Goal: Task Accomplishment & Management: Use online tool/utility

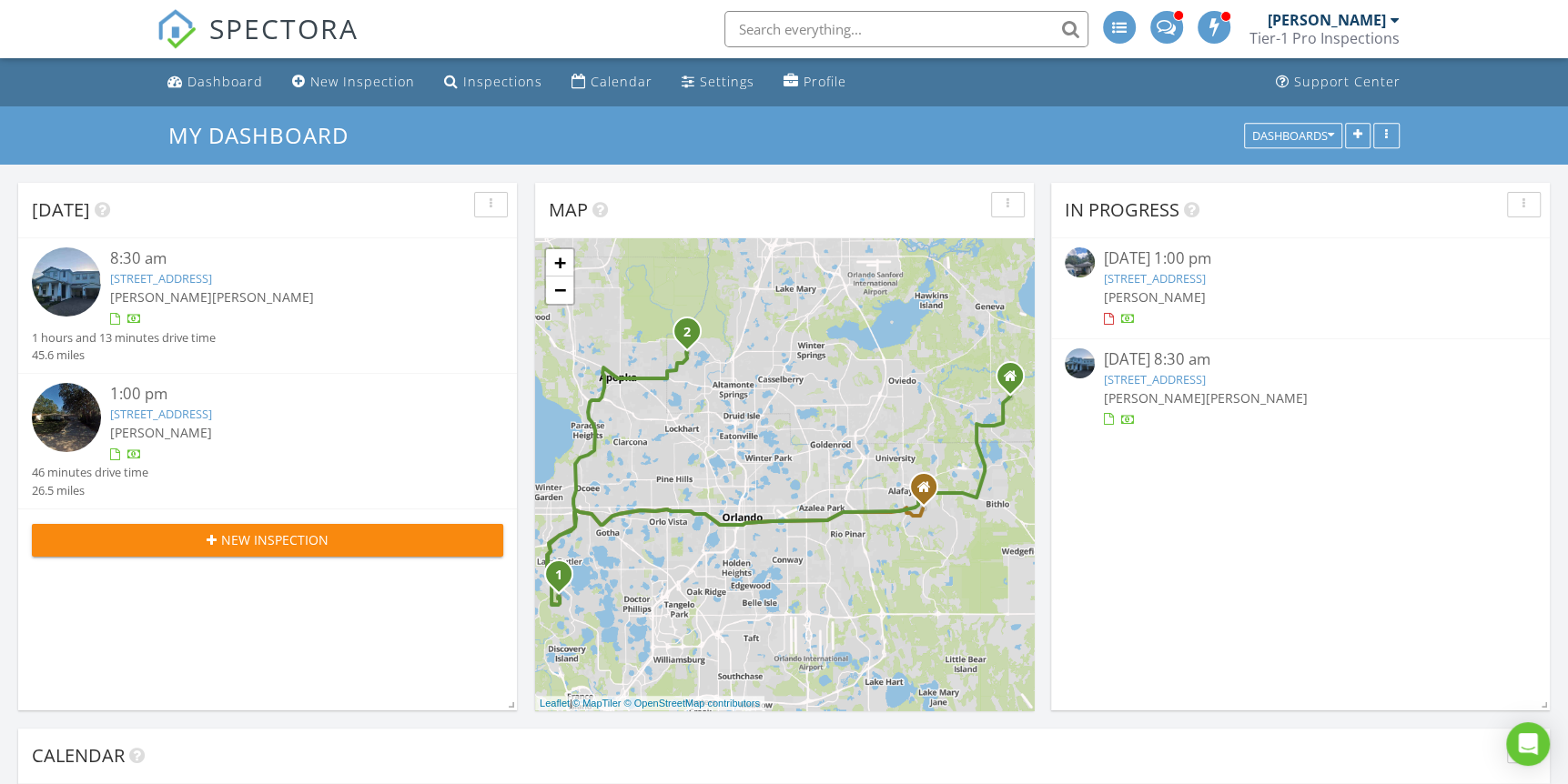
scroll to position [1501, 1595]
click at [593, 77] on div "Calendar" at bounding box center [621, 82] width 62 height 17
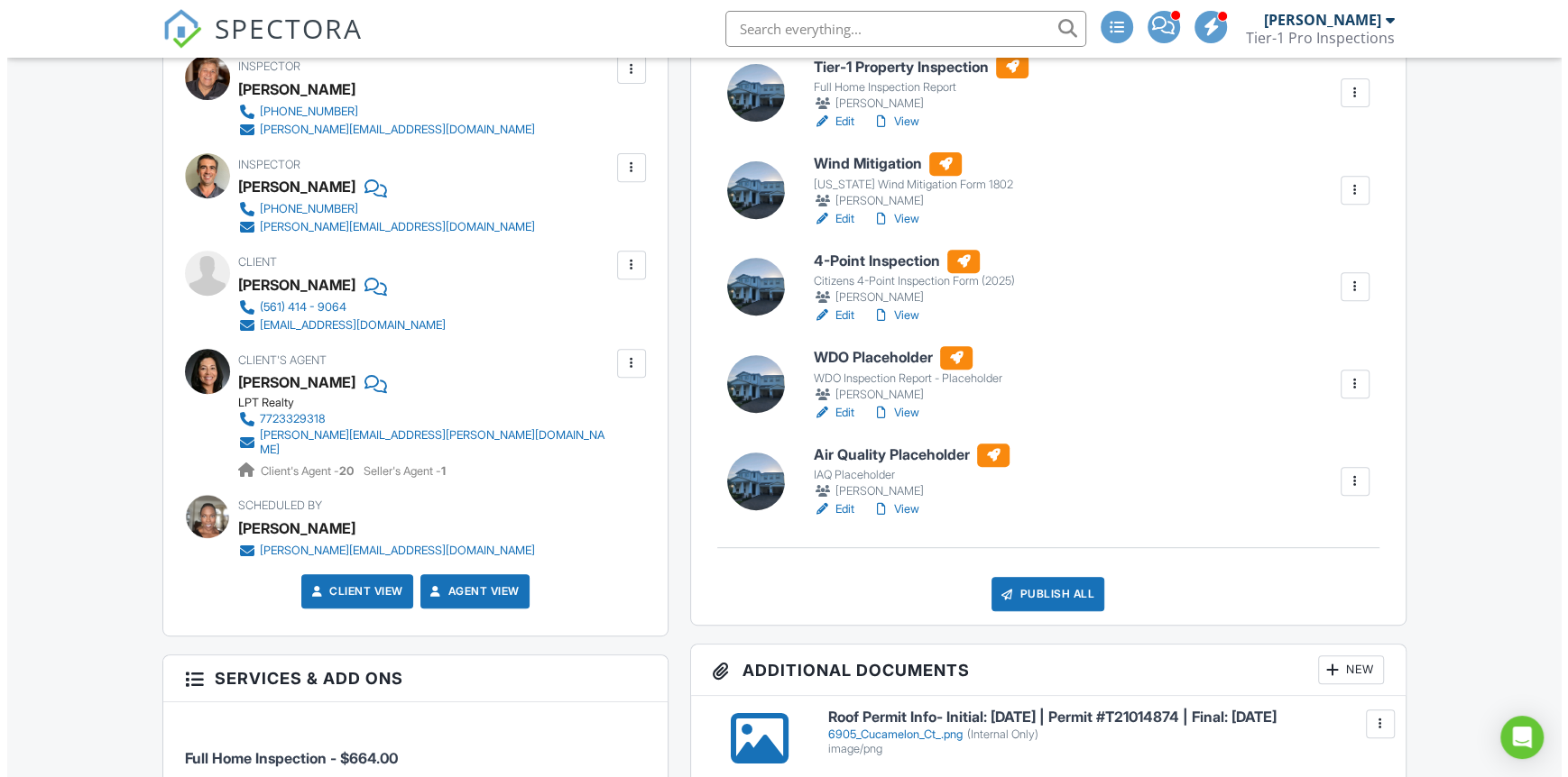
scroll to position [540, 0]
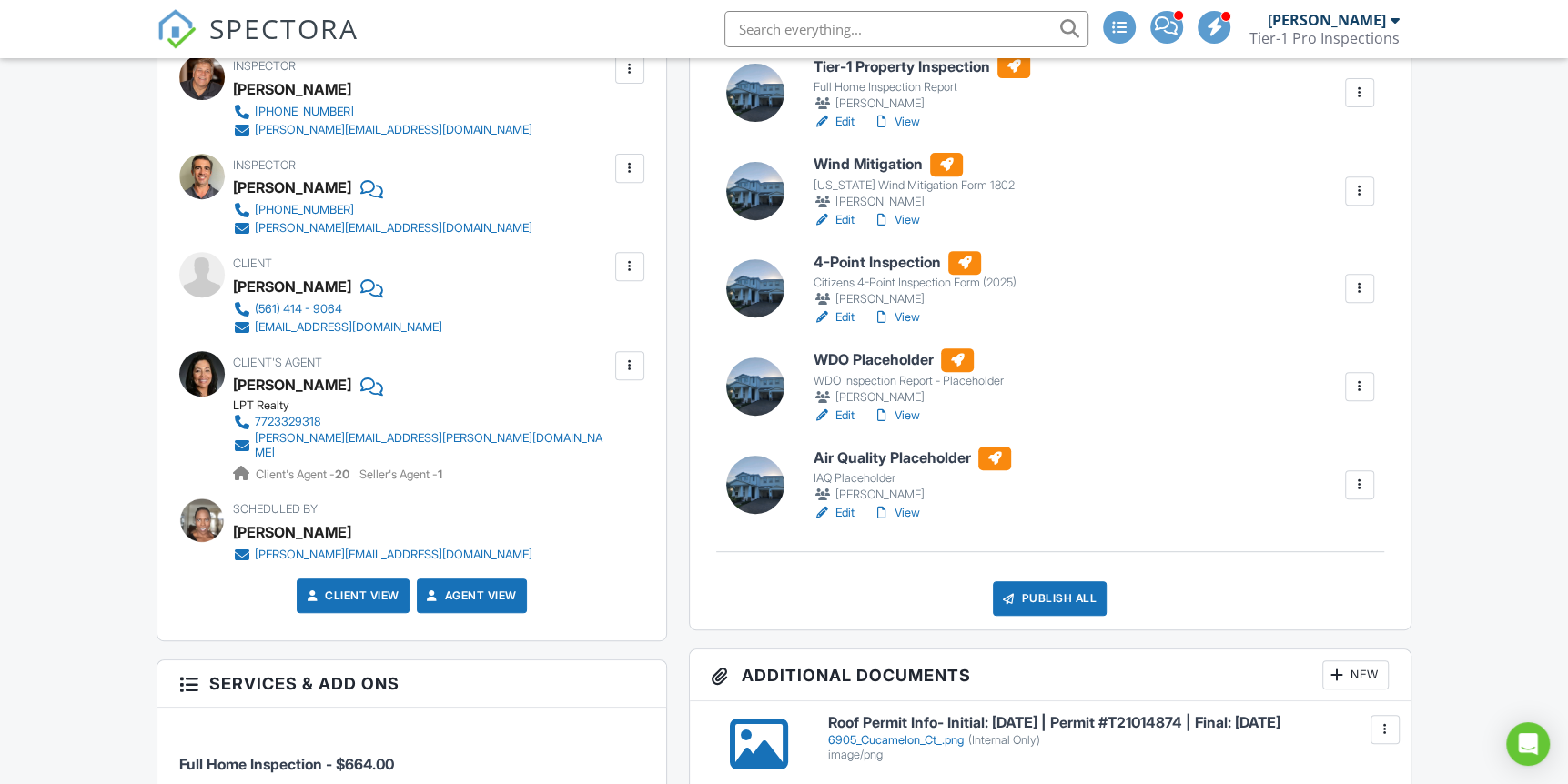
click at [1032, 599] on div "Publish All" at bounding box center [1049, 598] width 114 height 34
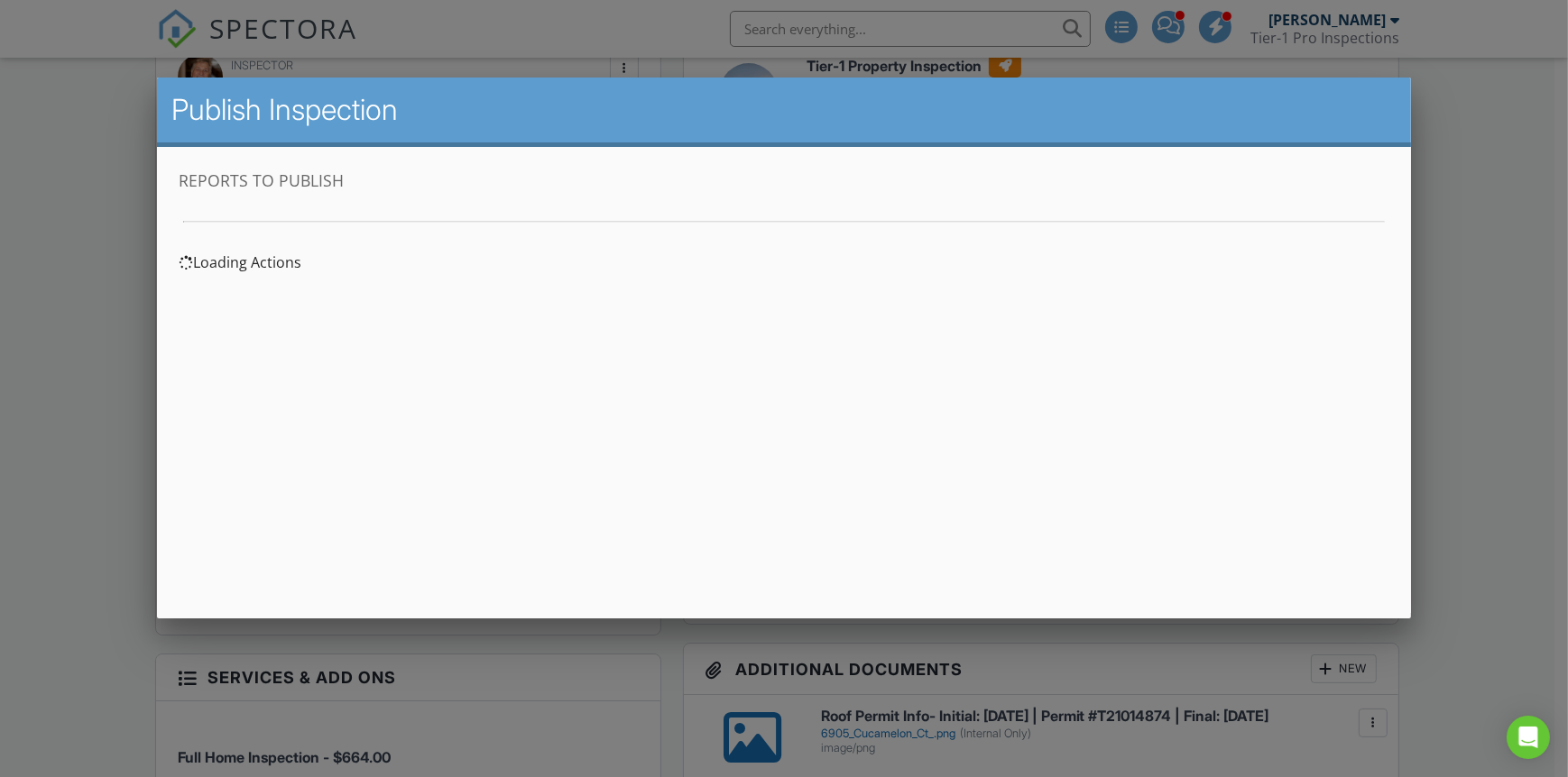
scroll to position [0, 0]
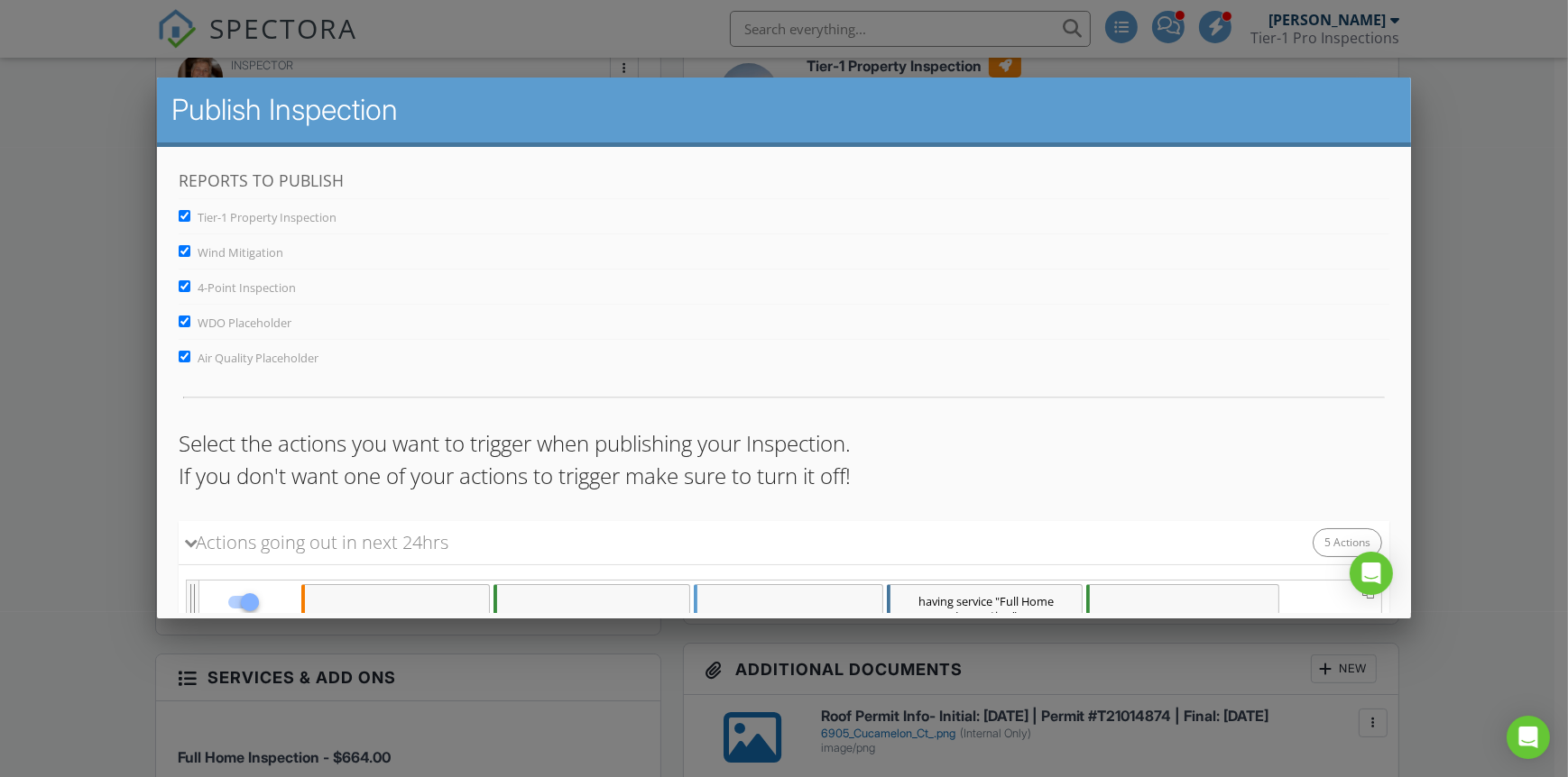
click at [178, 322] on input "WDO Placeholder" at bounding box center [183, 322] width 11 height 11
checkbox input "false"
click at [183, 355] on input "Air Quality Placeholder" at bounding box center [183, 356] width 11 height 11
checkbox input "false"
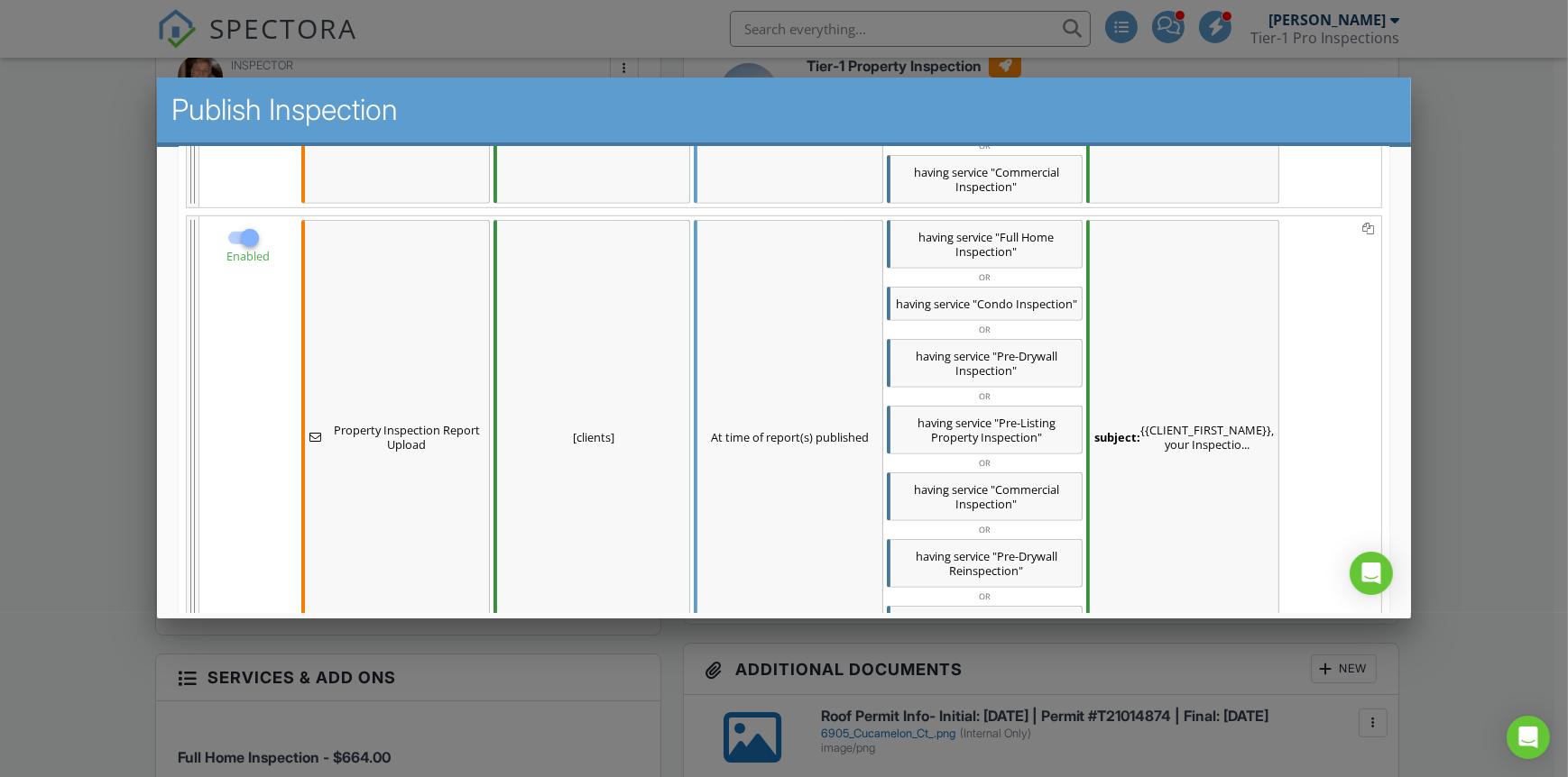
scroll to position [1708, 0]
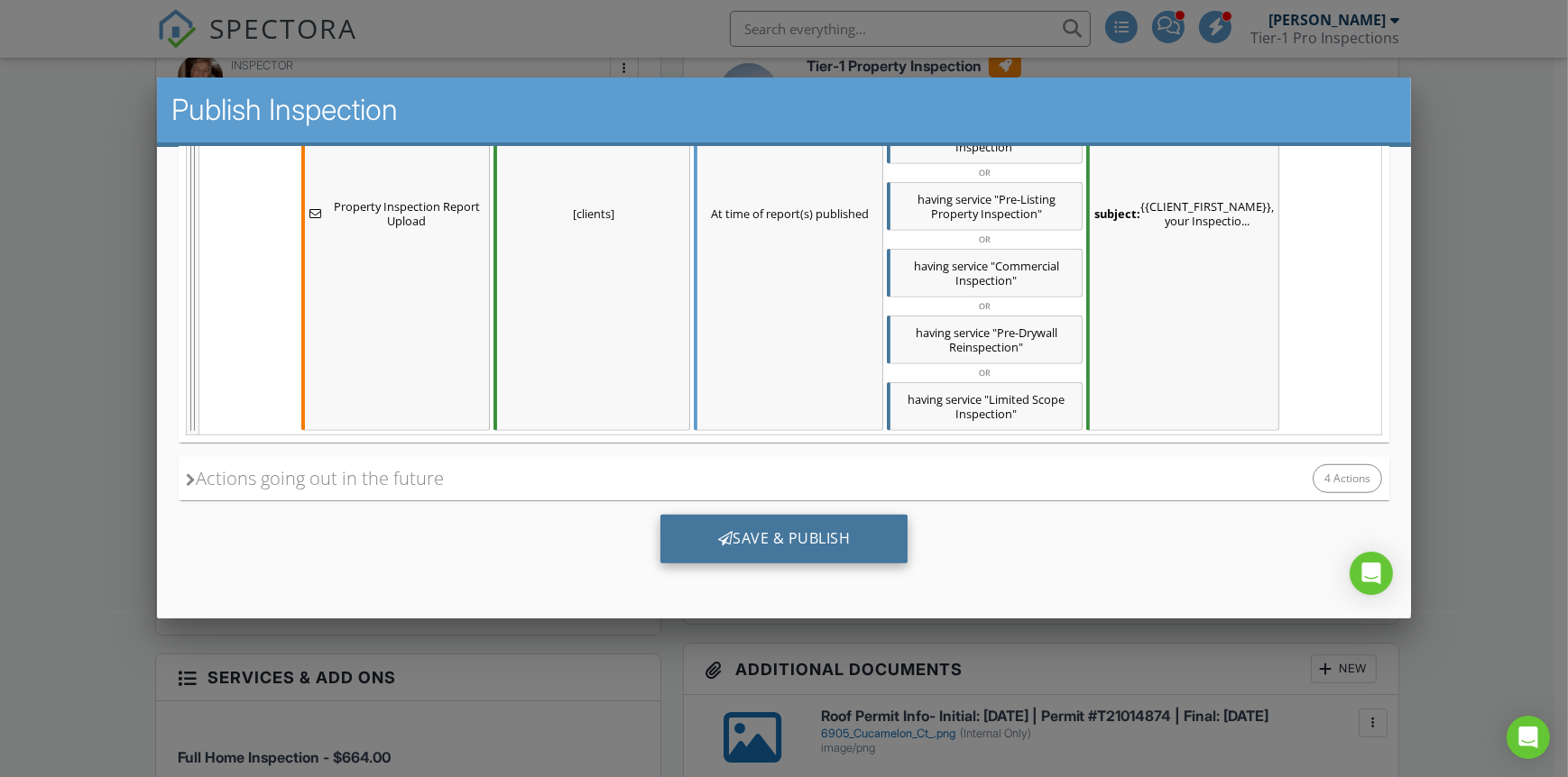
click at [776, 550] on div "Save & Publish" at bounding box center [783, 539] width 248 height 49
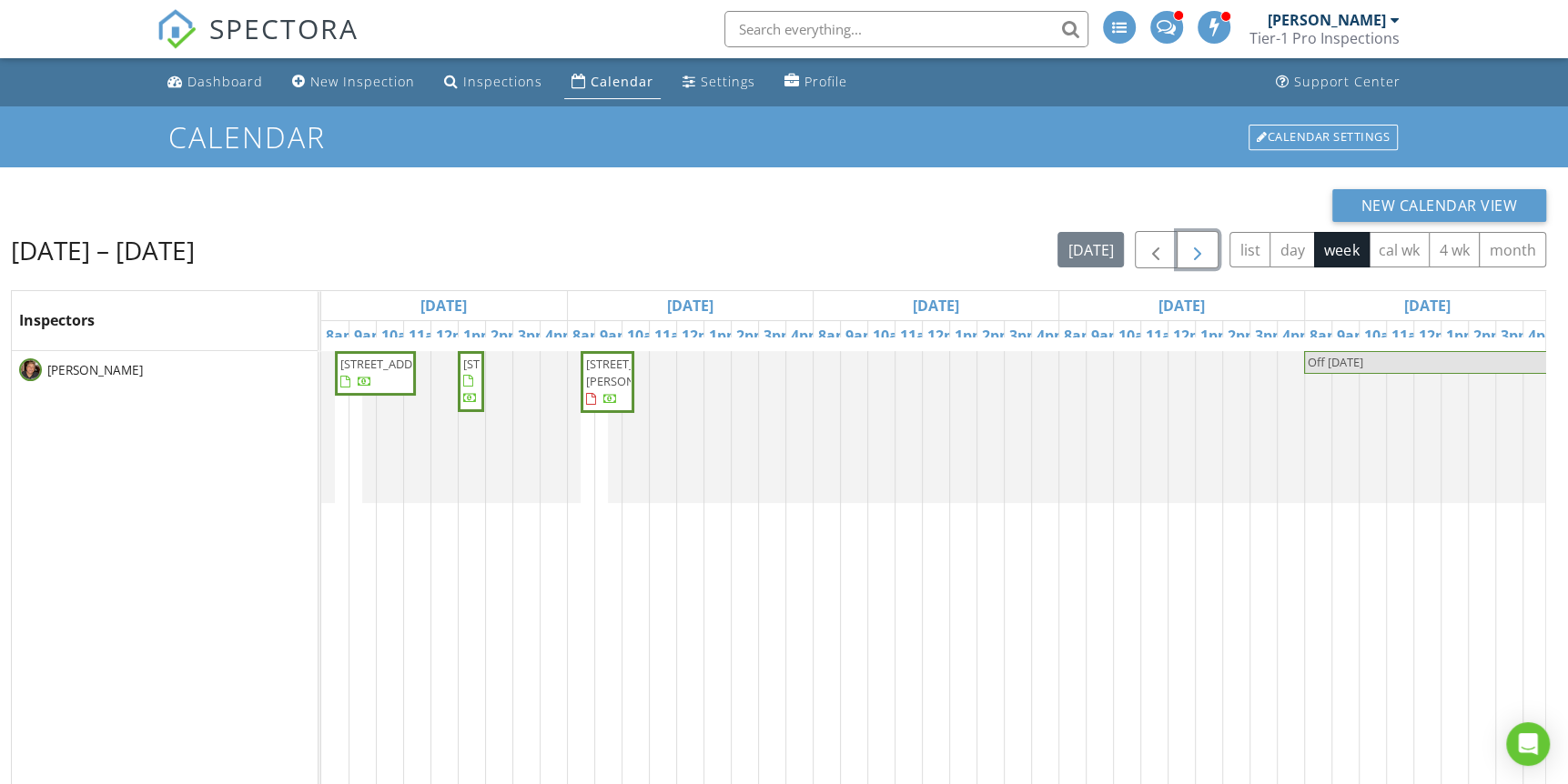
click at [1187, 247] on span "button" at bounding box center [1197, 249] width 22 height 22
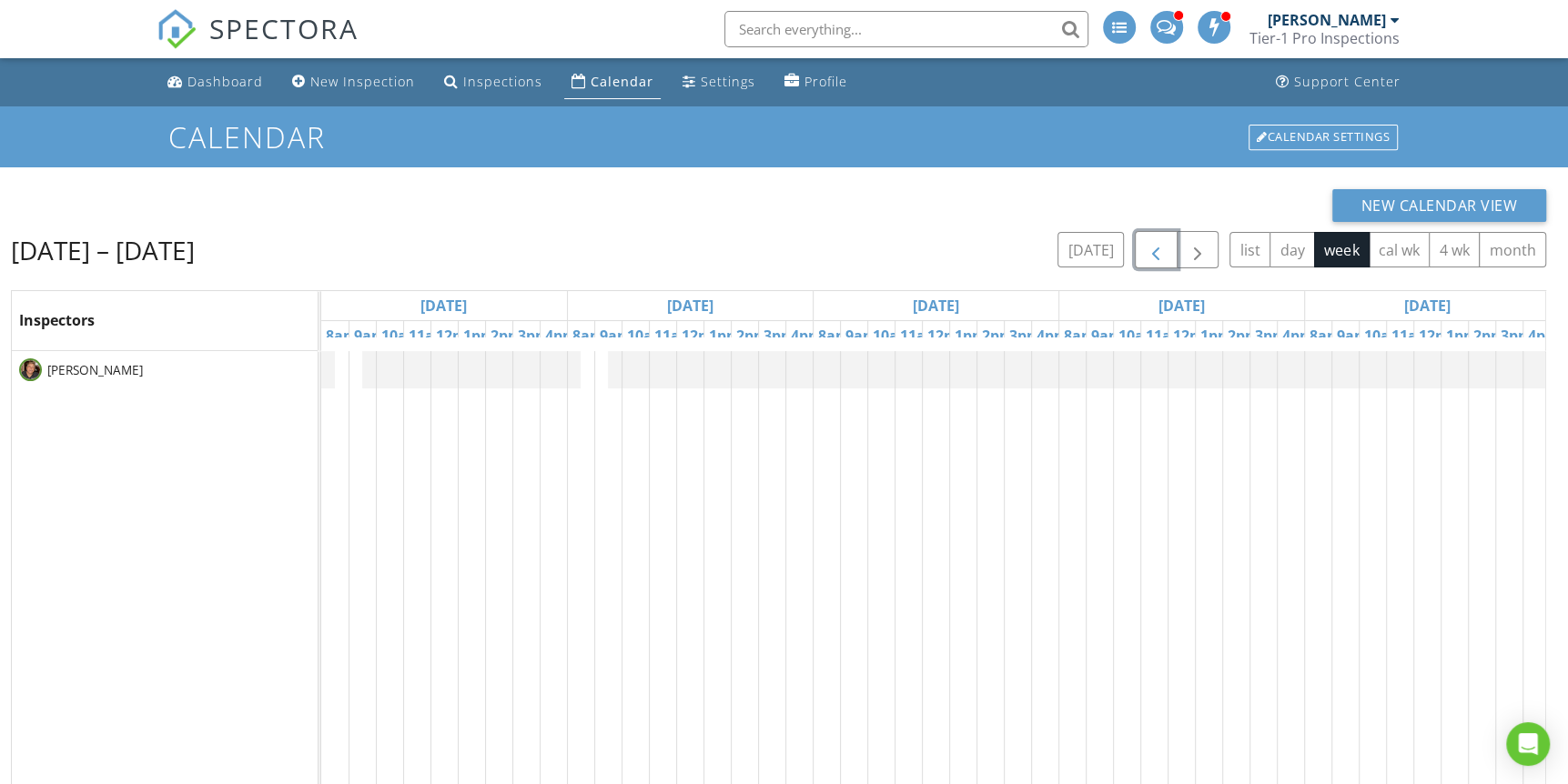
click at [1148, 246] on span "button" at bounding box center [1155, 249] width 22 height 22
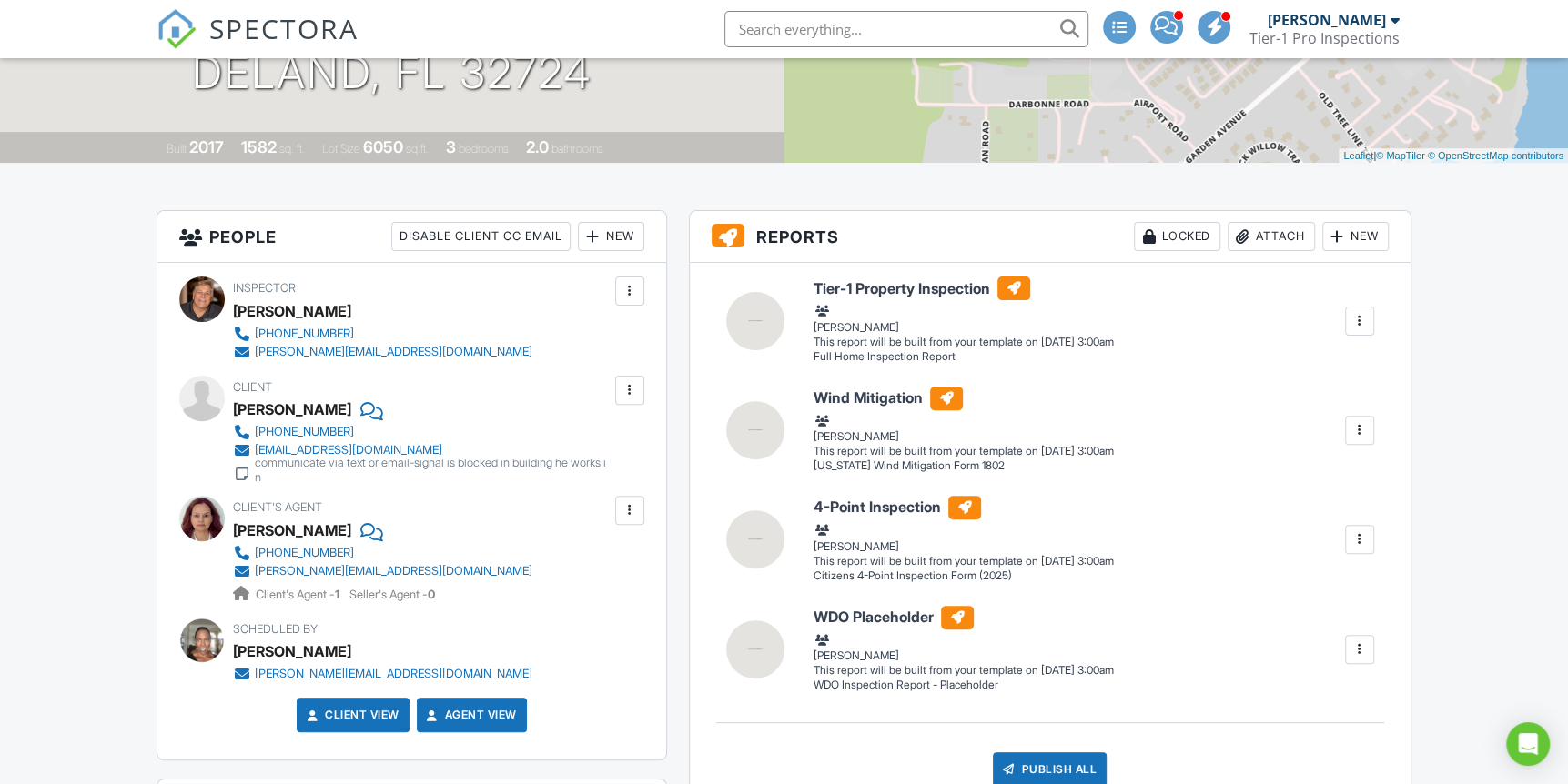
scroll to position [323, 0]
click at [1355, 318] on div at bounding box center [1359, 322] width 18 height 18
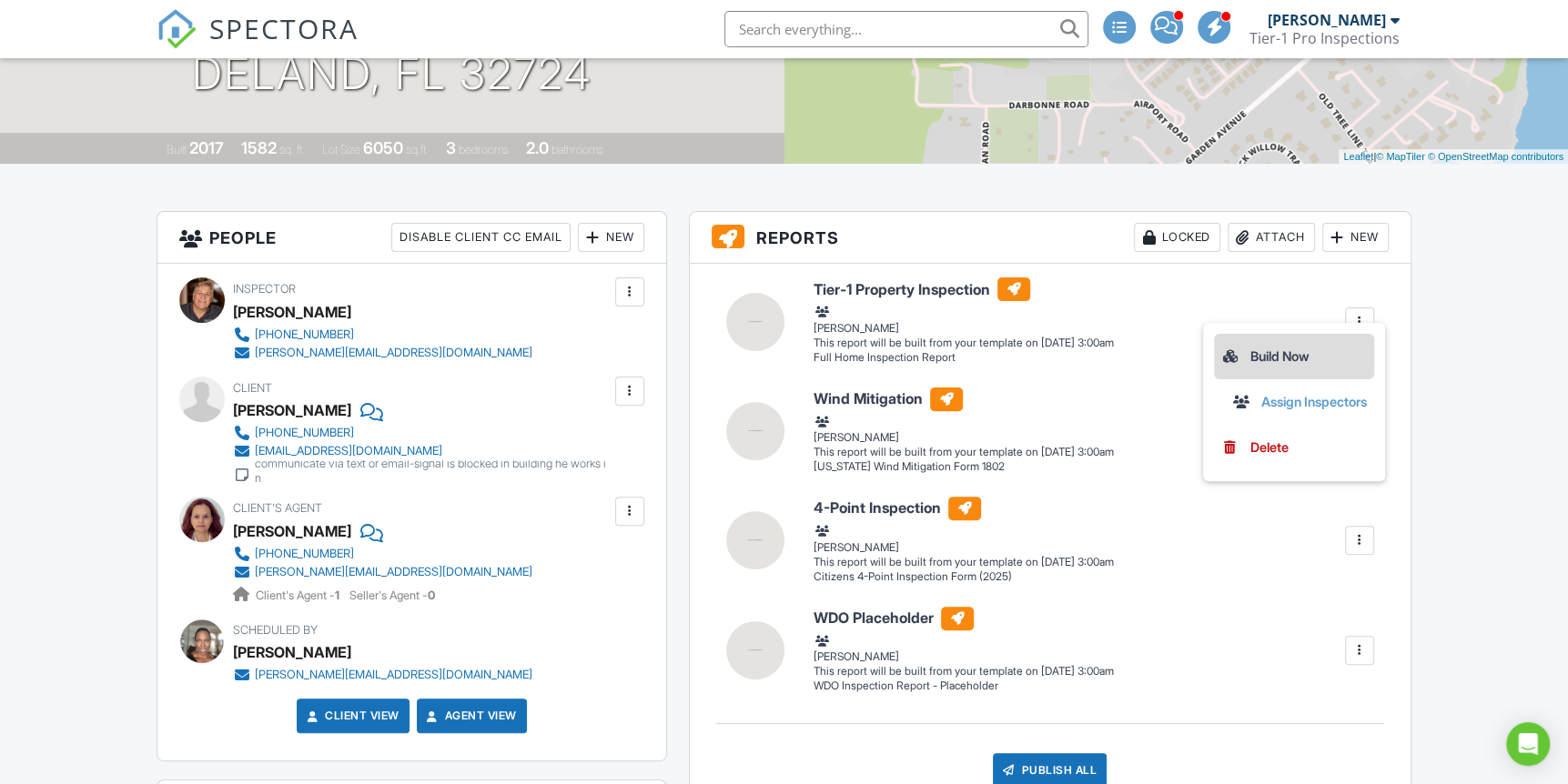
click at [1281, 351] on div "Build Now" at bounding box center [1293, 356] width 146 height 22
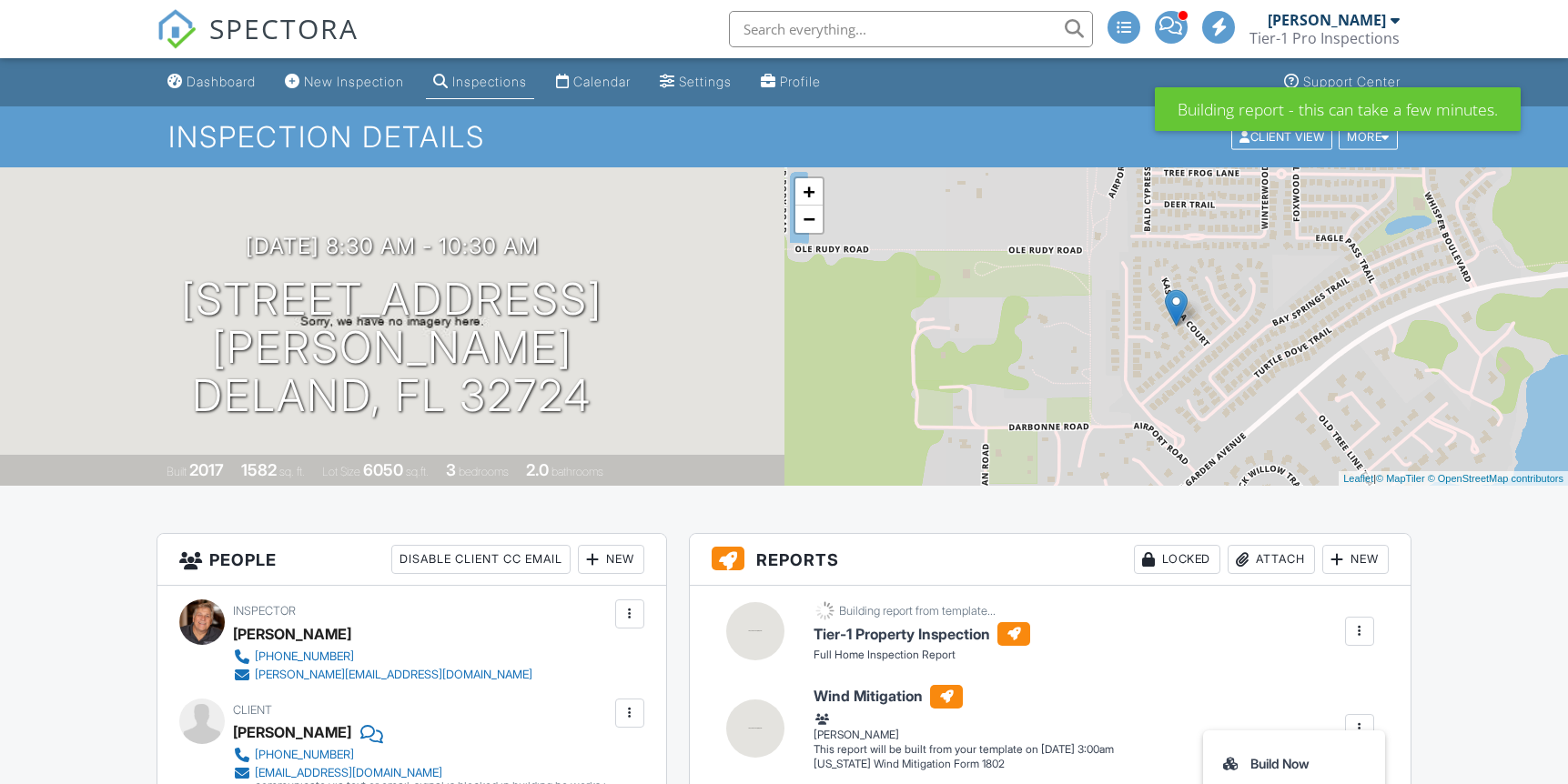
click at [1300, 754] on div "Build Now" at bounding box center [1293, 764] width 146 height 22
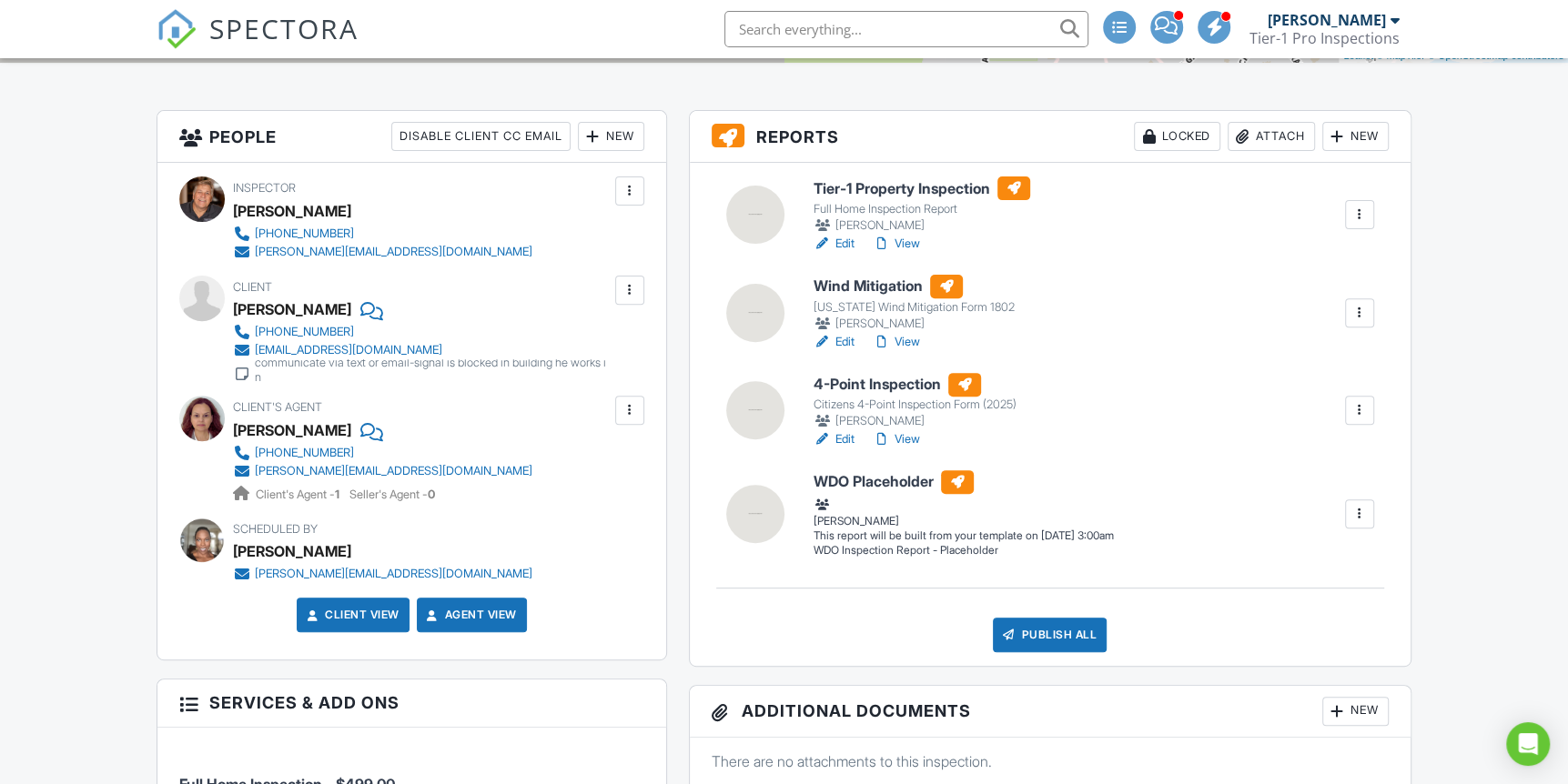
scroll to position [424, 0]
